Goal: Transaction & Acquisition: Purchase product/service

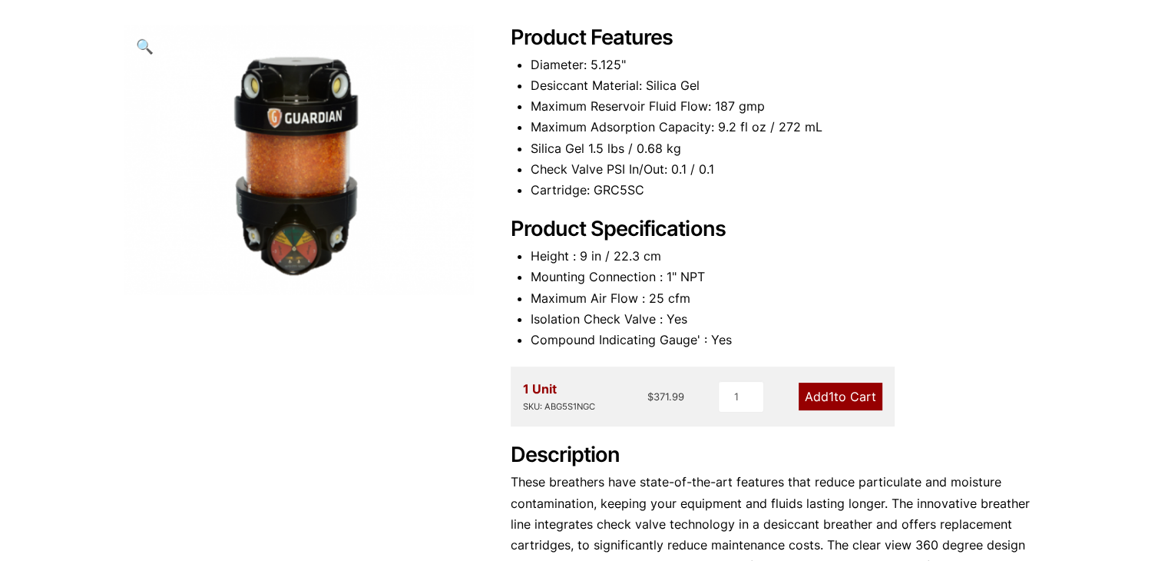
scroll to position [318, 0]
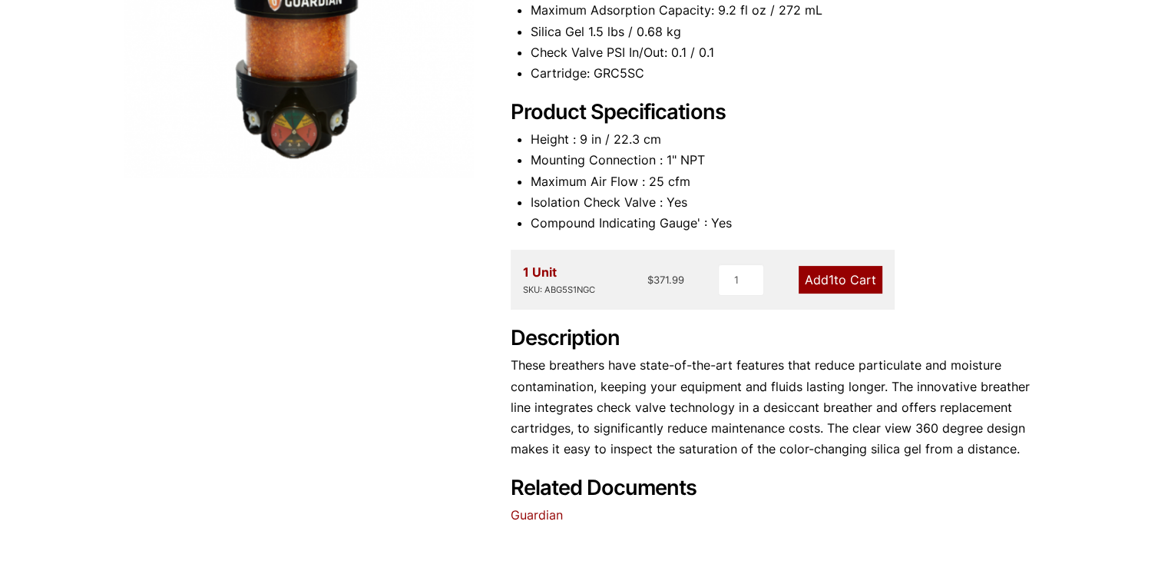
click at [829, 284] on span "1" at bounding box center [831, 279] width 5 height 15
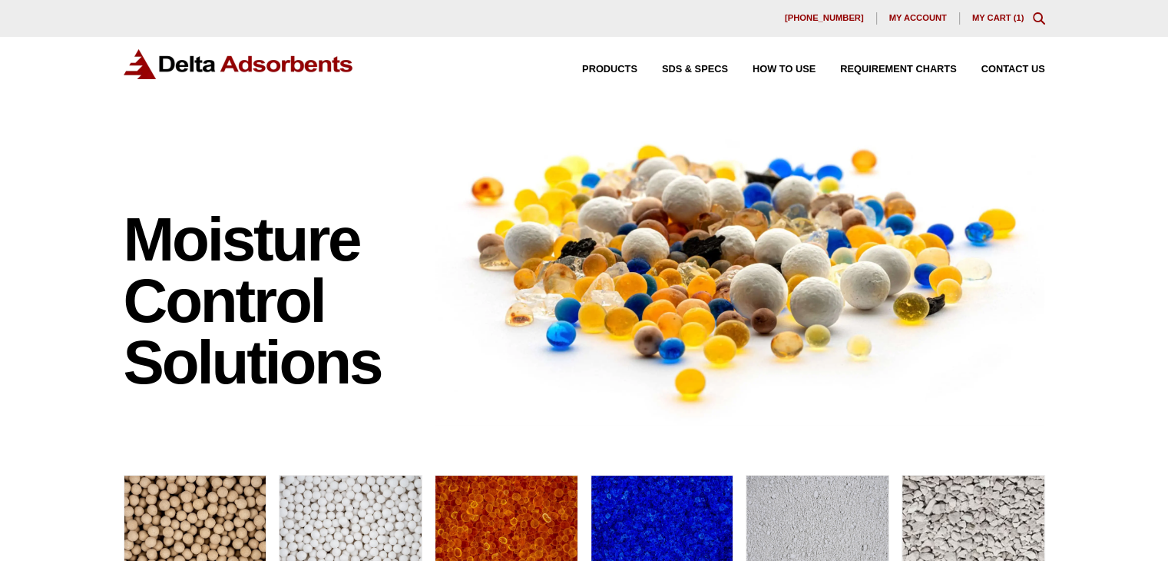
click at [994, 19] on link "My Cart ( 1 )" at bounding box center [998, 17] width 52 height 9
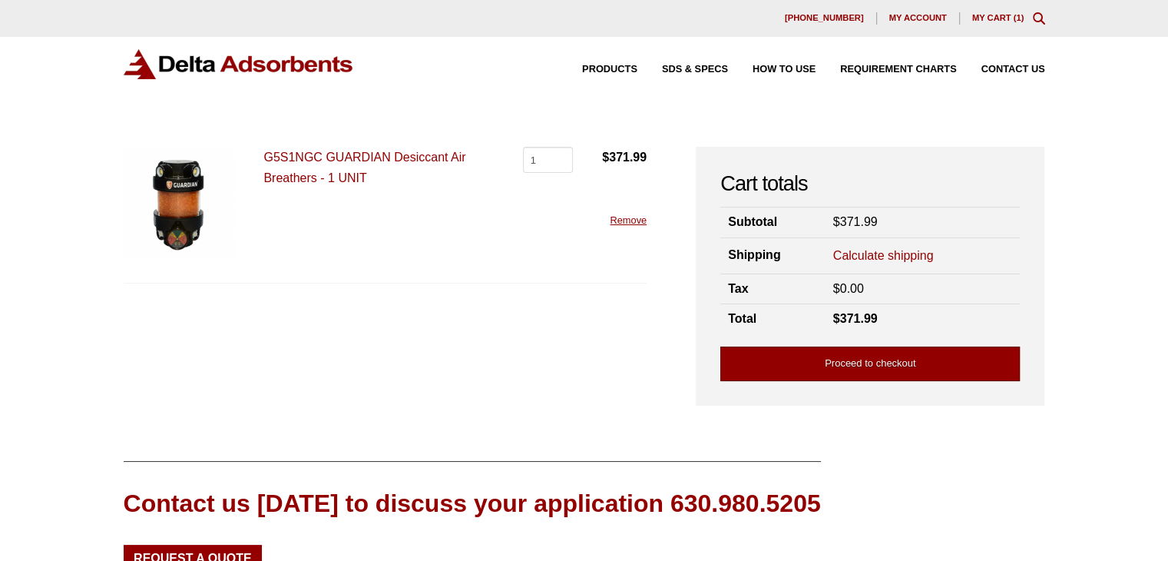
click at [895, 356] on link "Proceed to checkout" at bounding box center [869, 363] width 299 height 35
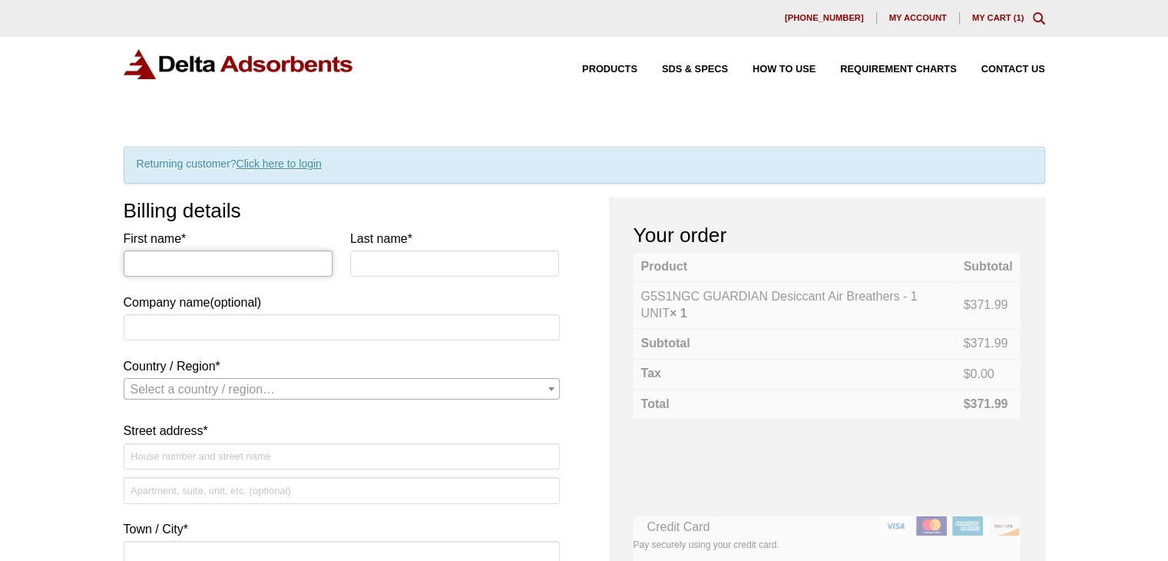
click at [192, 262] on input "First name *" at bounding box center [229, 263] width 210 height 26
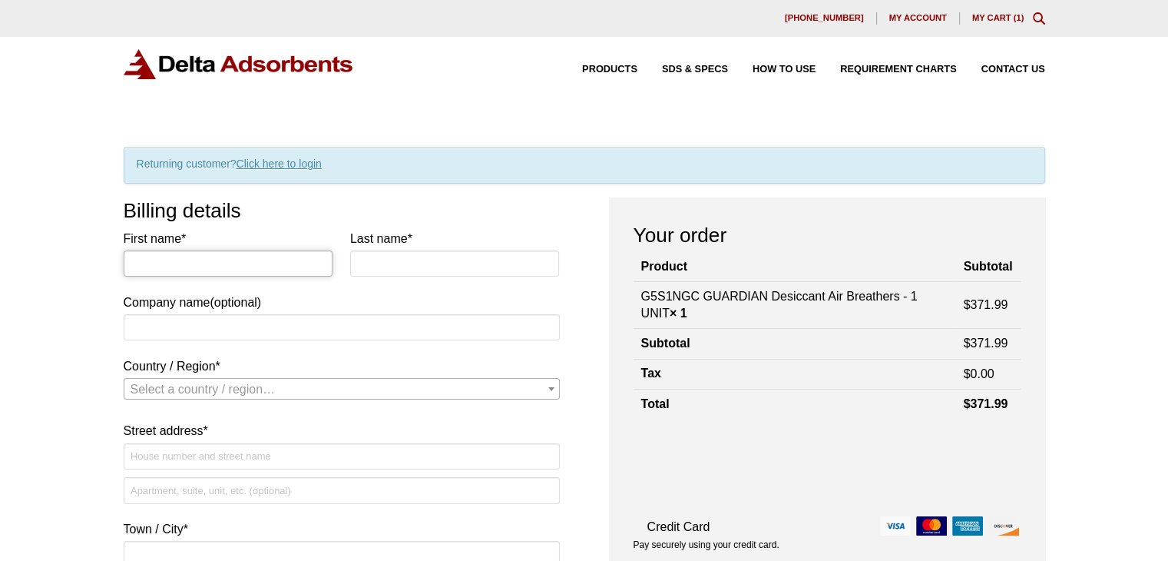
type input "[PERSON_NAME]"
type input "chu"
type input "liberty marketing"
select select "US"
type input "[STREET_ADDRESS]"
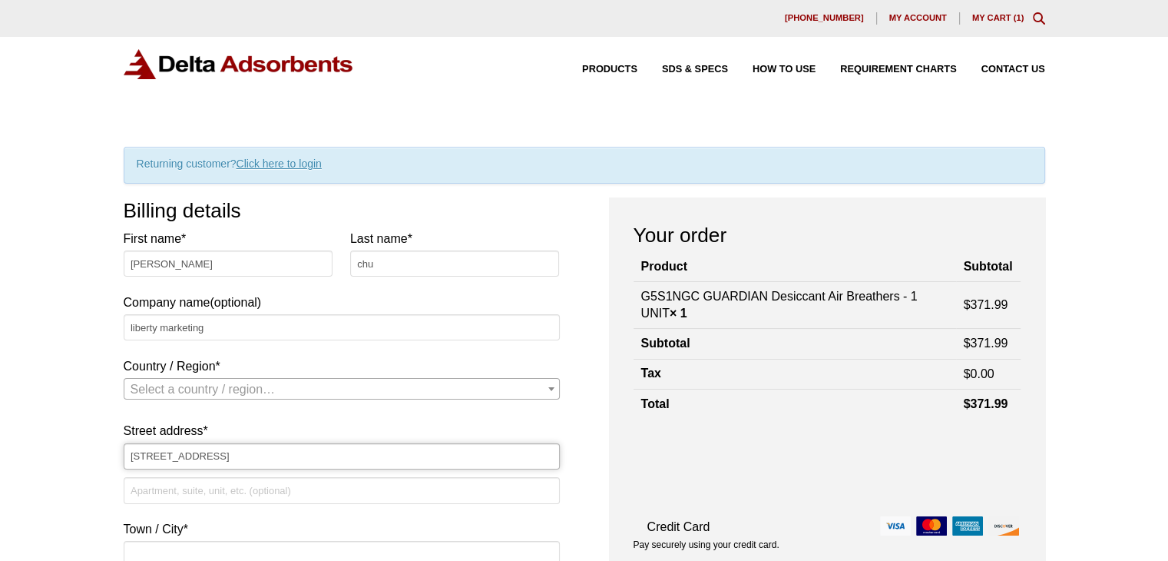
type input "[GEOGRAPHIC_DATA]"
type input "94015"
type input "[PHONE_NUMBER]"
type input "[EMAIL_ADDRESS][DOMAIN_NAME]"
select select "US"
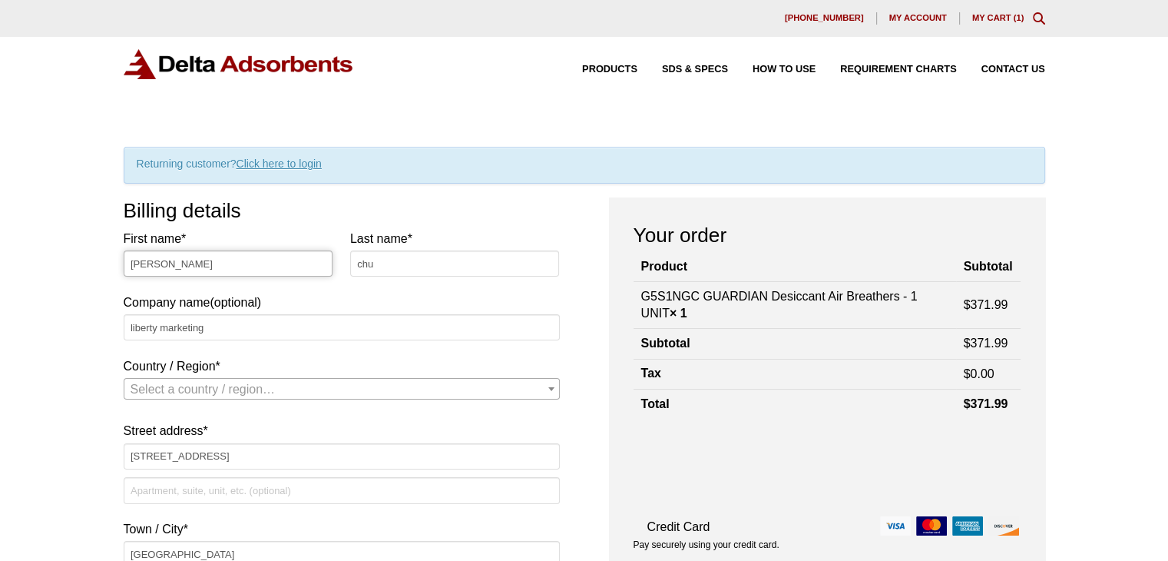
select select "CA"
